Goal: Obtain resource: Download file/media

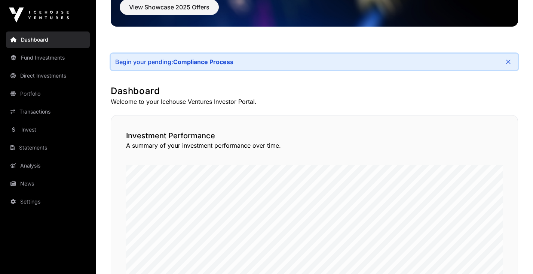
scroll to position [99, 0]
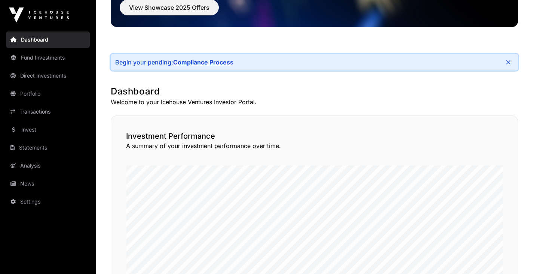
click at [210, 61] on link "Compliance Process" at bounding box center [203, 61] width 60 height 7
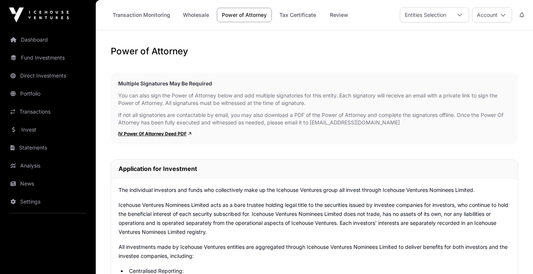
click at [167, 132] on link "IV Power Of Attorney Deed PDF" at bounding box center [154, 134] width 73 height 6
click at [169, 132] on link "IV Power Of Attorney Deed PDF" at bounding box center [154, 134] width 73 height 6
click at [43, 37] on link "Dashboard" at bounding box center [48, 39] width 84 height 16
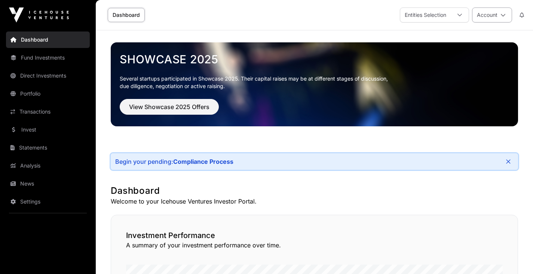
click at [501, 15] on icon at bounding box center [503, 14] width 5 height 5
